Goal: Task Accomplishment & Management: Use online tool/utility

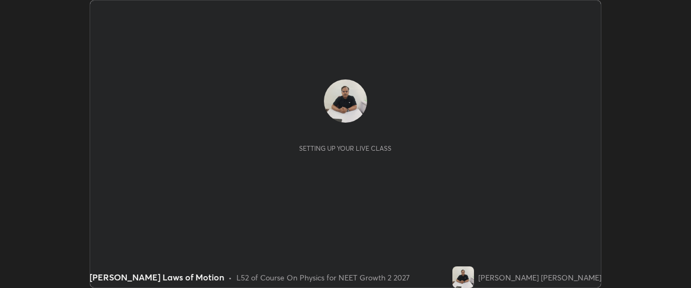
scroll to position [288, 691]
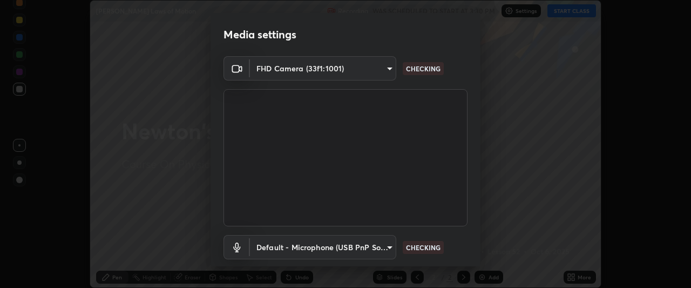
type input "0b0394df5398a873b7d047182dbff5bf8641b4882f7ce2760a0fef017966b62e"
type input "default"
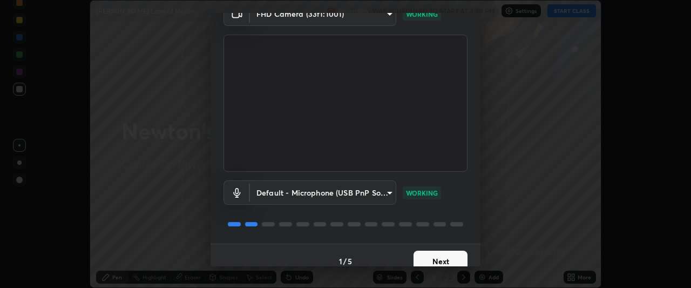
scroll to position [66, 0]
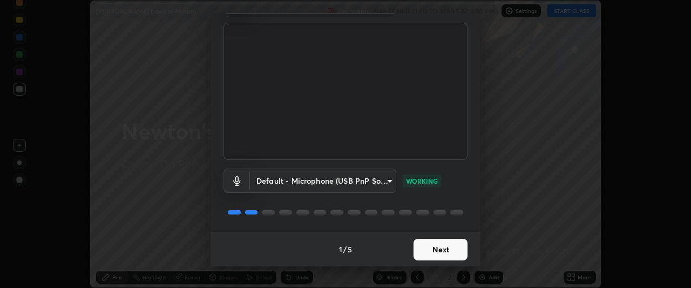
click at [436, 252] on button "Next" at bounding box center [440, 249] width 54 height 22
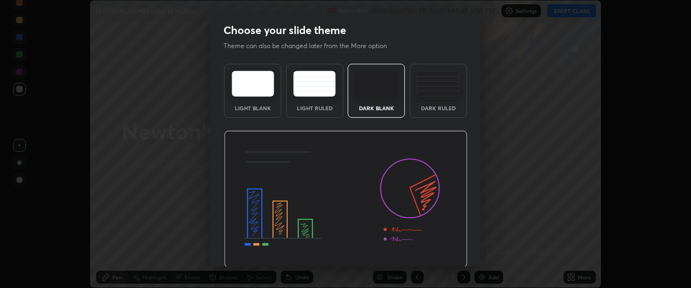
click at [436, 252] on img at bounding box center [345, 199] width 243 height 137
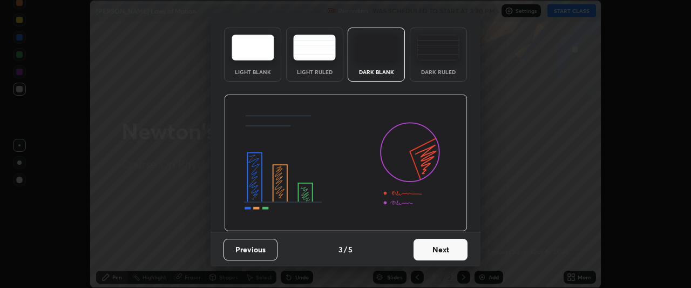
click at [436, 250] on button "Next" at bounding box center [440, 249] width 54 height 22
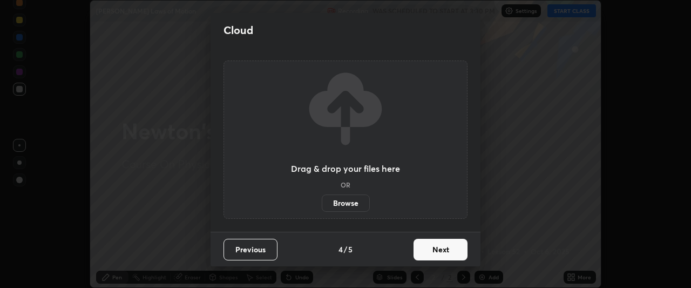
scroll to position [0, 0]
click at [436, 249] on button "Next" at bounding box center [440, 249] width 54 height 22
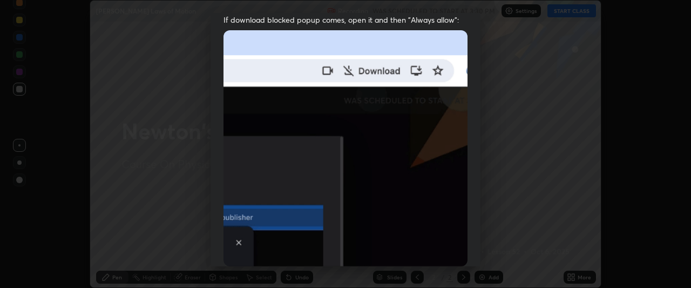
scroll to position [286, 0]
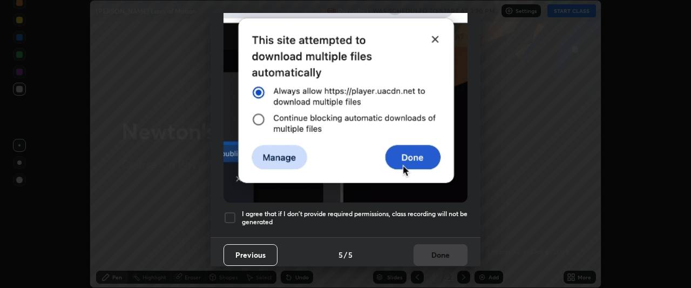
click at [415, 216] on h5 "I agree that if I don't provide required permissions, class recording will not …" at bounding box center [355, 217] width 226 height 17
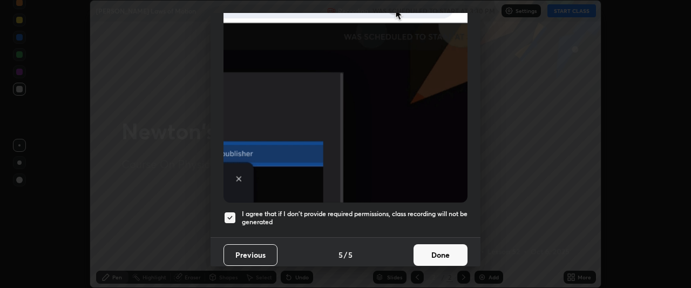
click at [436, 254] on button "Done" at bounding box center [440, 255] width 54 height 22
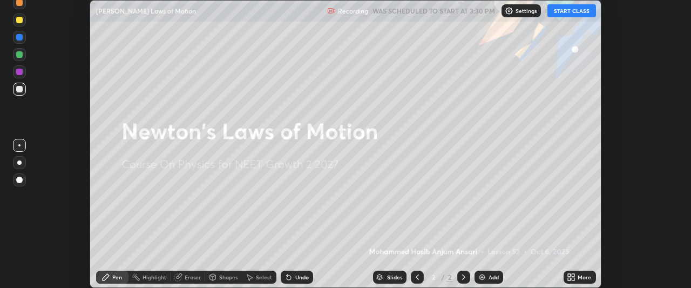
click at [566, 14] on button "START CLASS" at bounding box center [571, 10] width 49 height 13
